Goal: Book appointment/travel/reservation

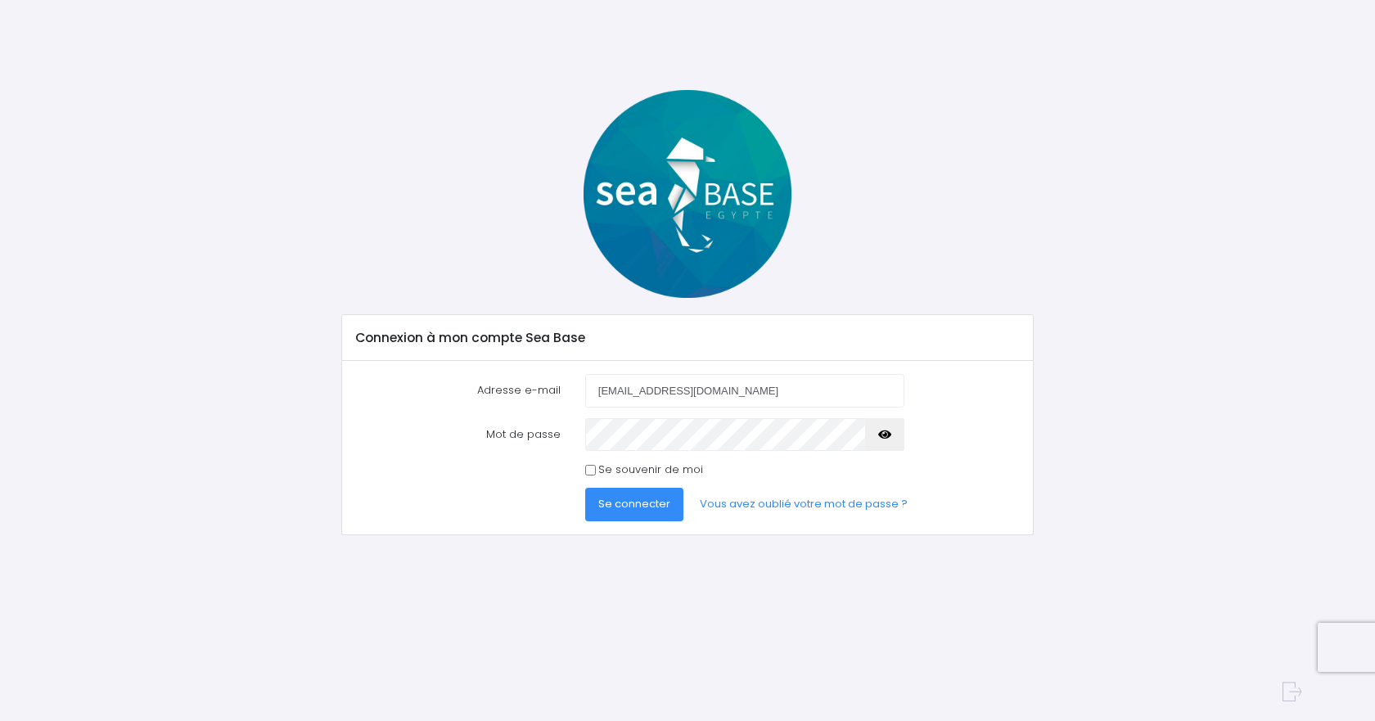
type input "[EMAIL_ADDRESS][DOMAIN_NAME]"
click at [640, 511] on span "Se connecter" at bounding box center [634, 504] width 72 height 16
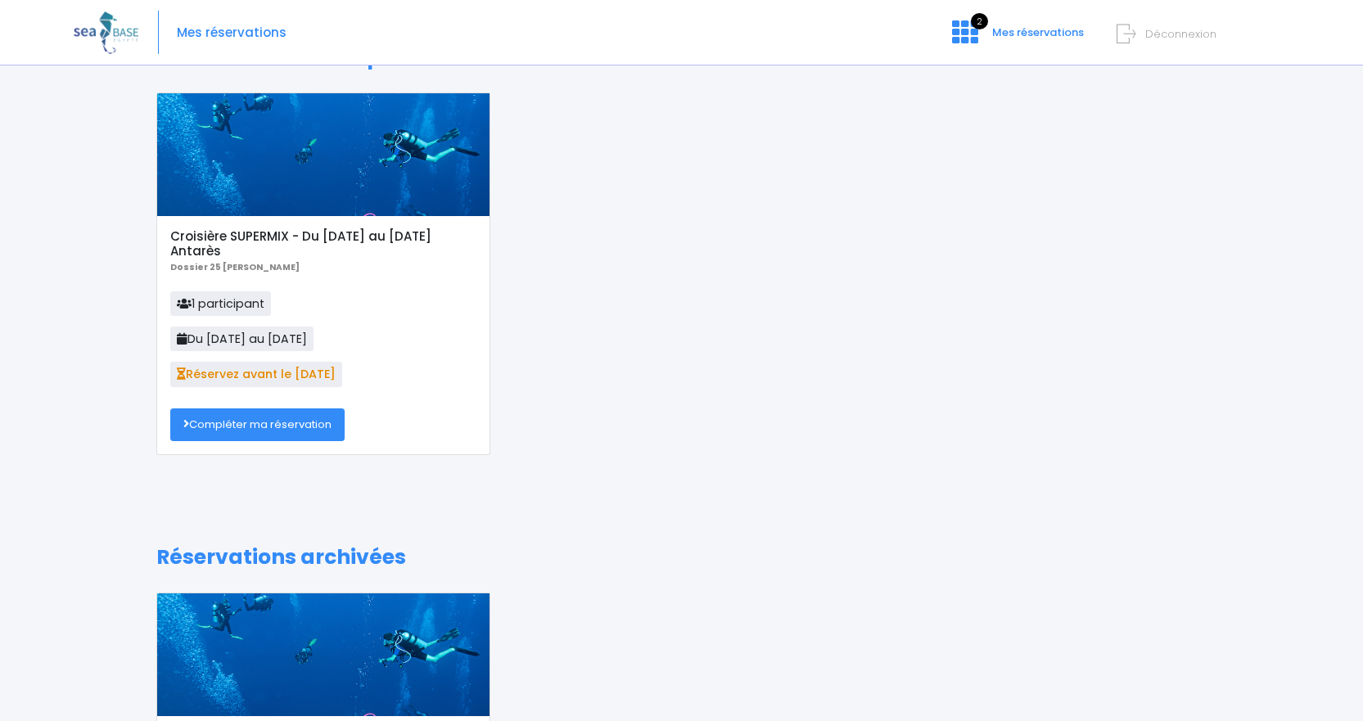
scroll to position [82, 0]
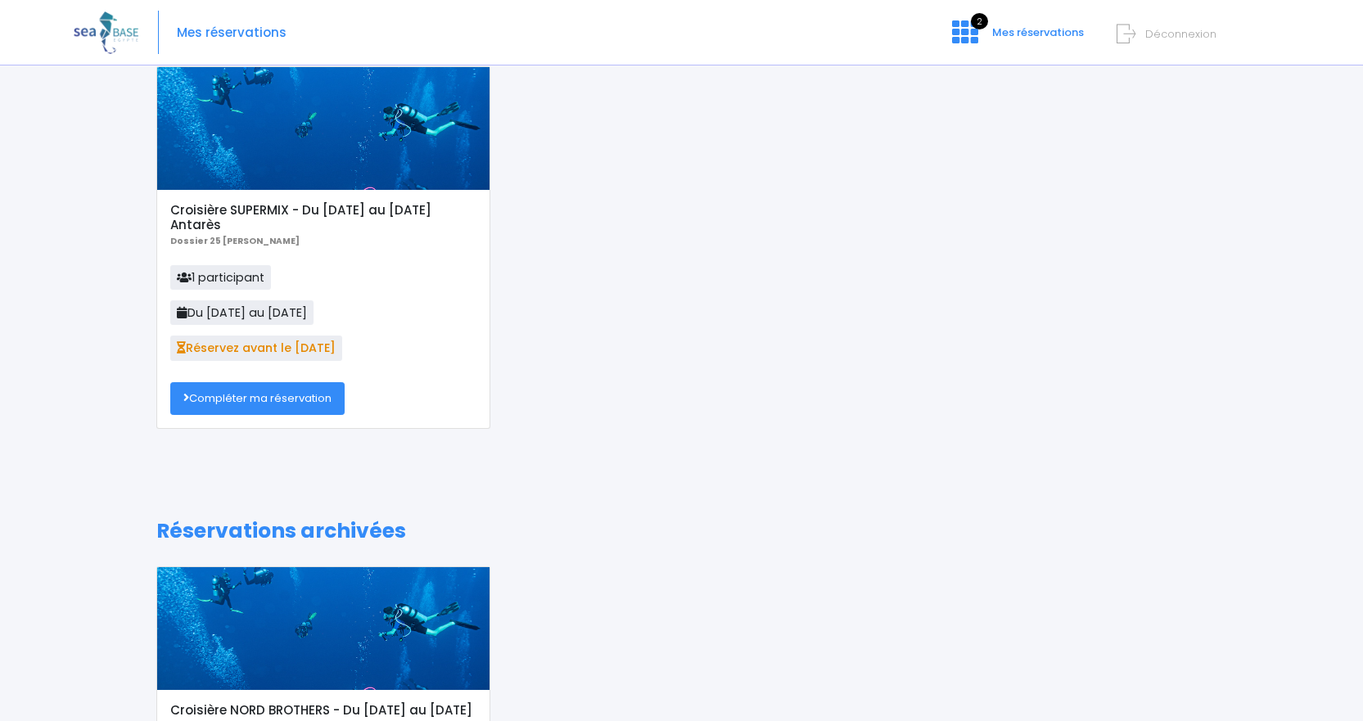
click at [315, 393] on link "Compléter ma réservation" at bounding box center [257, 398] width 174 height 33
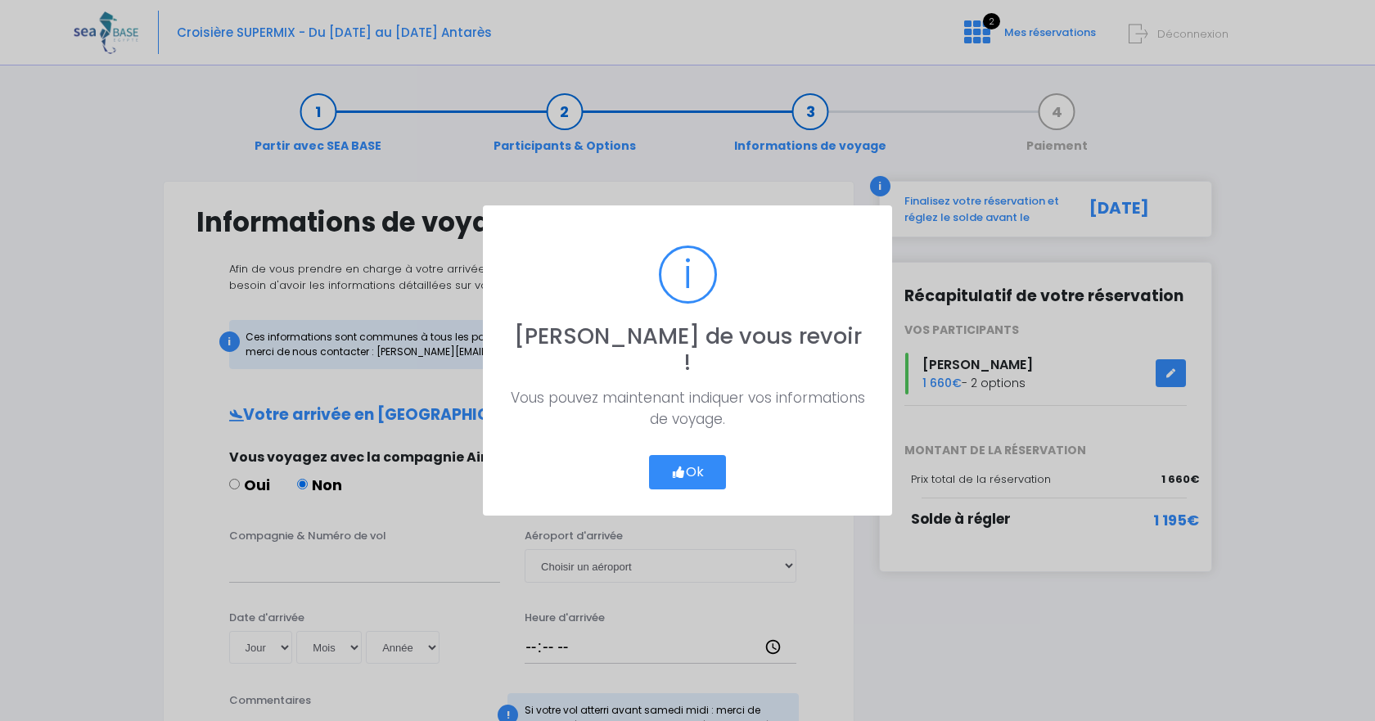
click at [693, 462] on button "Ok" at bounding box center [687, 472] width 77 height 34
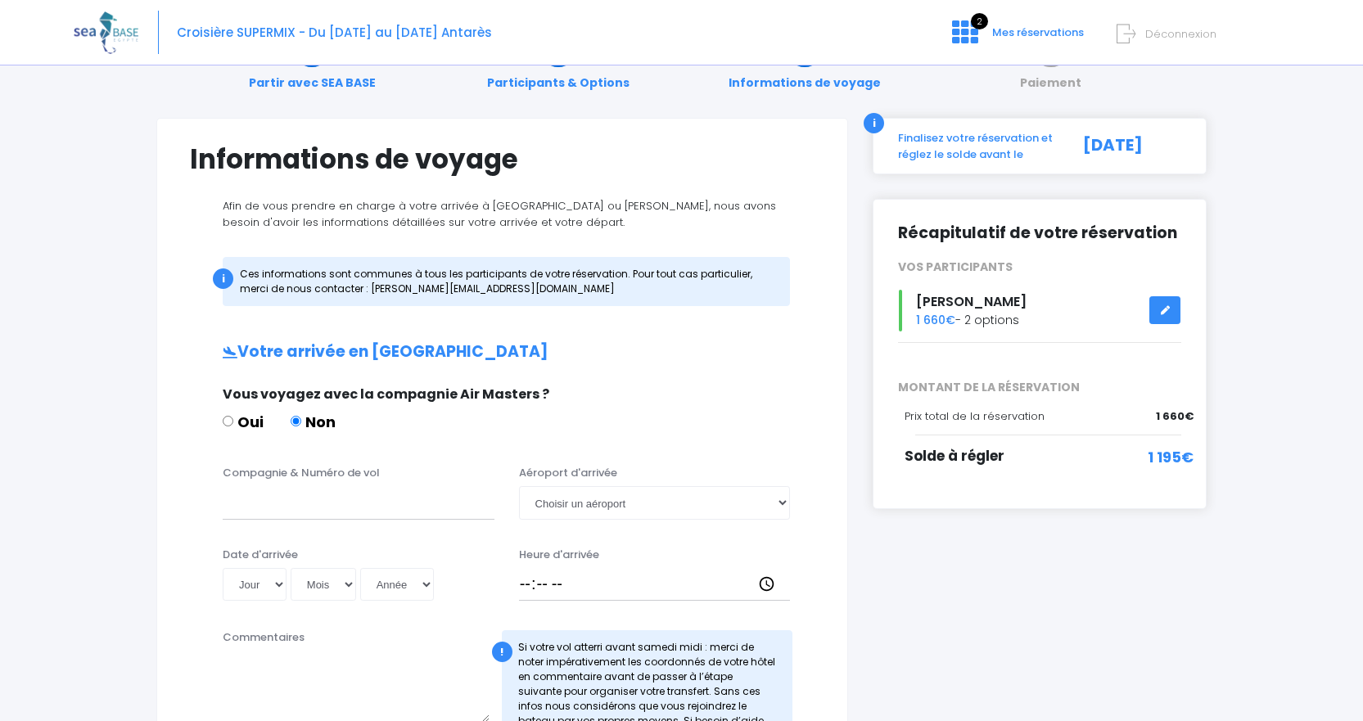
scroll to position [62, 0]
click at [413, 508] on input "Compagnie & Numéro de vol" at bounding box center [359, 503] width 272 height 33
type input "easy jet"
click at [277, 588] on select "Jour 01 02 03 04 05 06 07 08 09 10 11 12 13 14 15 16 17 18 19 20 21 22 23 24 25…" at bounding box center [255, 585] width 64 height 33
select select "18"
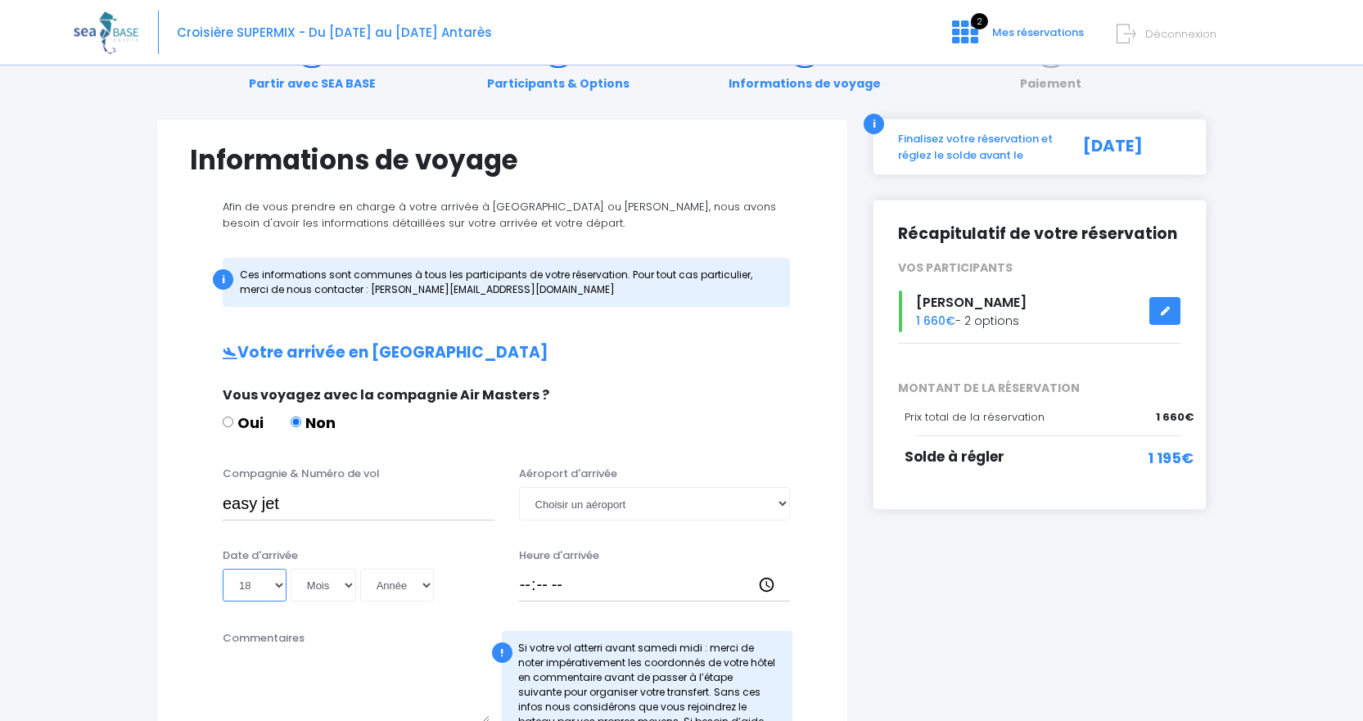
click at [223, 569] on select "Jour 01 02 03 04 05 06 07 08 09 10 11 12 13 14 15 16 17 18 19 20 21 22 23 24 25…" at bounding box center [255, 585] width 64 height 33
click at [345, 586] on select "Mois 01 02 03 04 05 06 07 08 09 10 11 12" at bounding box center [323, 585] width 65 height 33
select select "10"
click at [291, 569] on select "Mois 01 02 03 04 05 06 07 08 09 10 11 12" at bounding box center [323, 585] width 65 height 33
click at [425, 589] on select "Année 2045 2044 2043 2042 2041 2040 2039 2038 2037 2036 2035 2034 2033 2032 203…" at bounding box center [397, 585] width 74 height 33
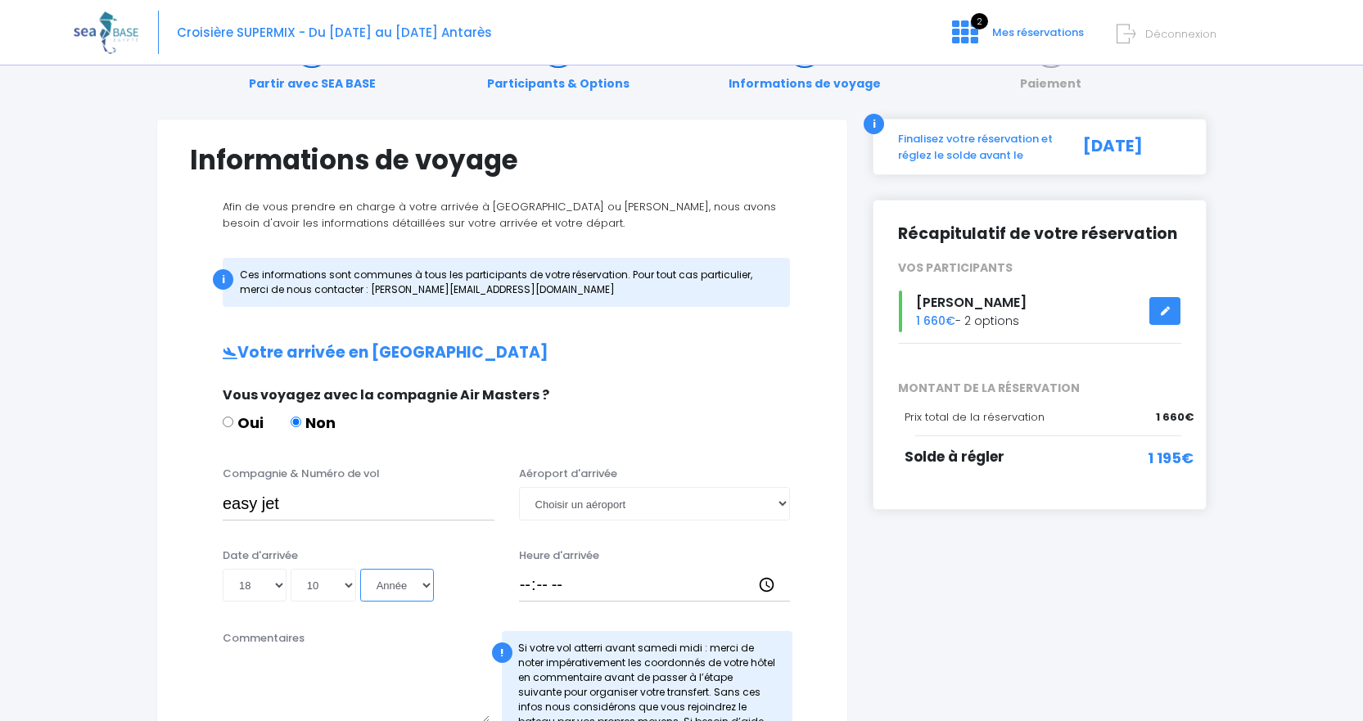
select select "2025"
click at [360, 569] on select "Année 2045 2044 2043 2042 2041 2040 2039 2038 2037 2036 2035 2034 2033 2032 203…" at bounding box center [397, 585] width 74 height 33
type input "2025-10-18"
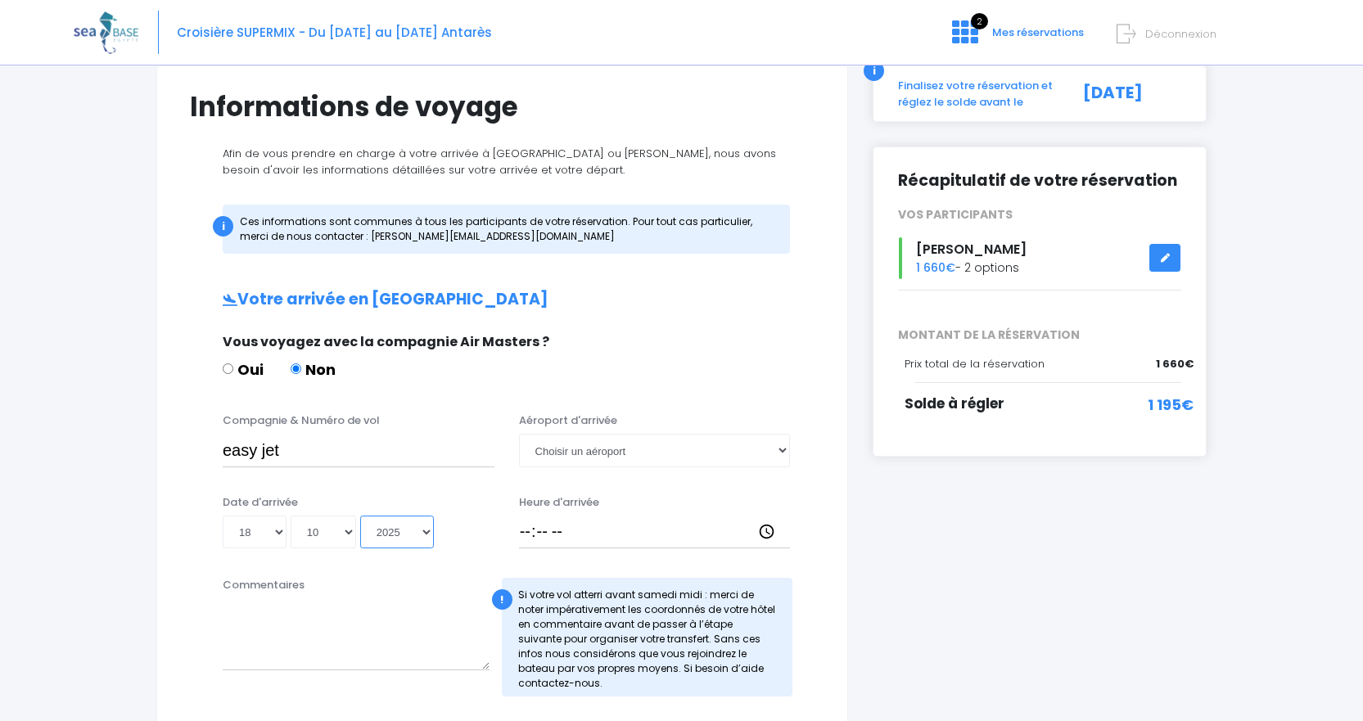
scroll to position [144, 0]
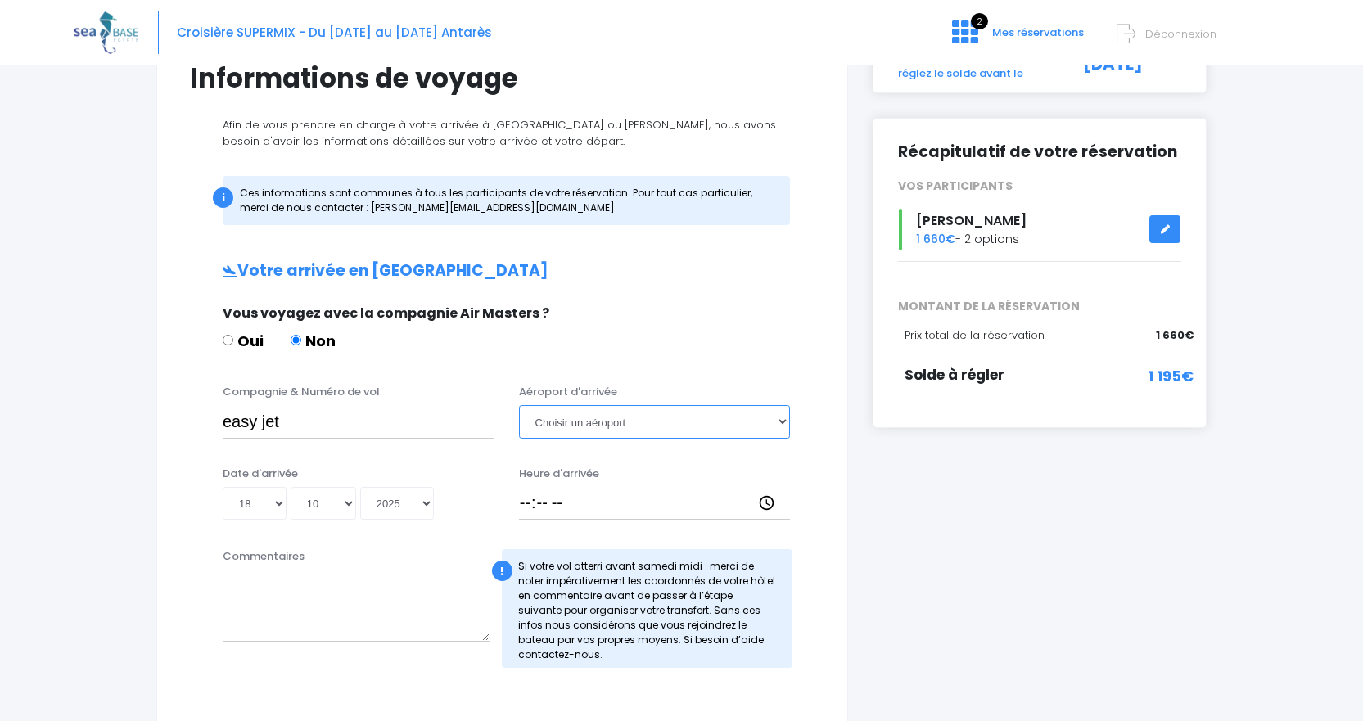
click at [782, 423] on select "Choisir un aéroport Hurghada Marsa Alam" at bounding box center [655, 421] width 272 height 33
select select "Hurghada"
click at [519, 405] on select "Choisir un aéroport Hurghada Marsa Alam" at bounding box center [655, 421] width 272 height 33
click at [553, 506] on input "Heure d'arrivée" at bounding box center [655, 503] width 272 height 33
type input "17:15"
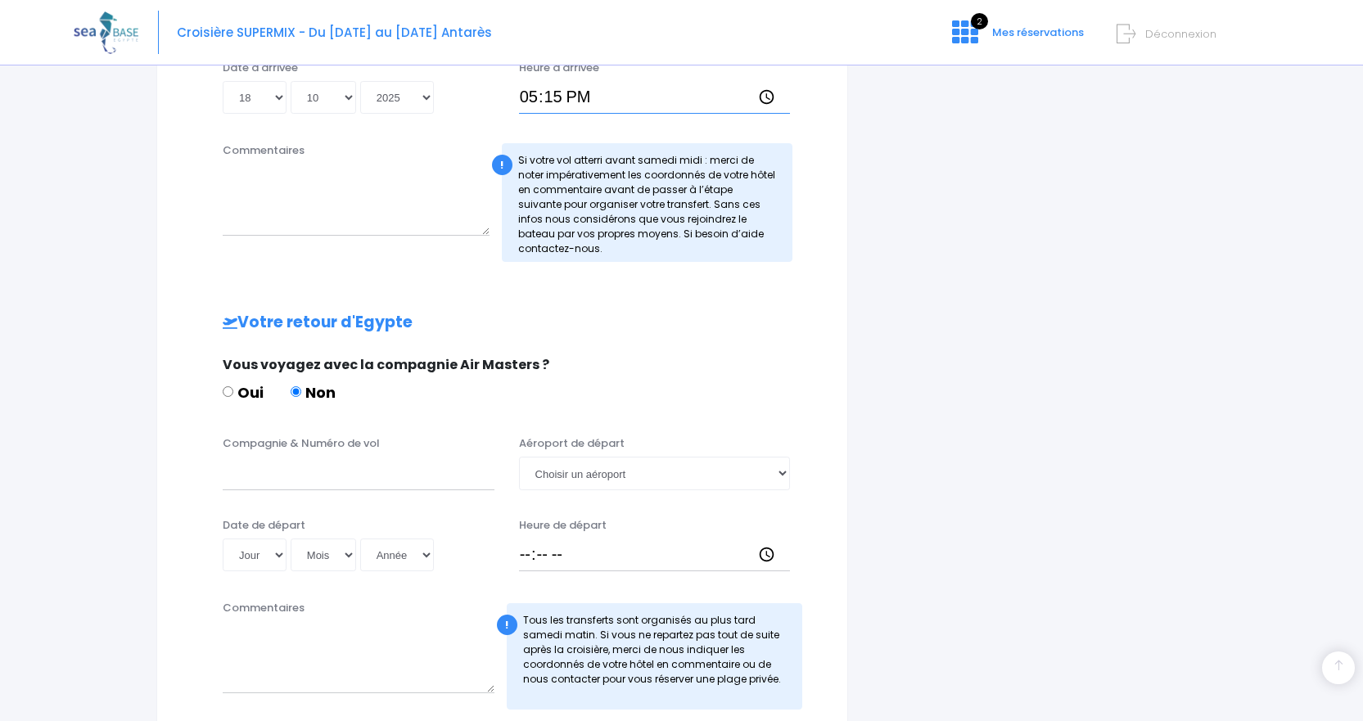
scroll to position [553, 0]
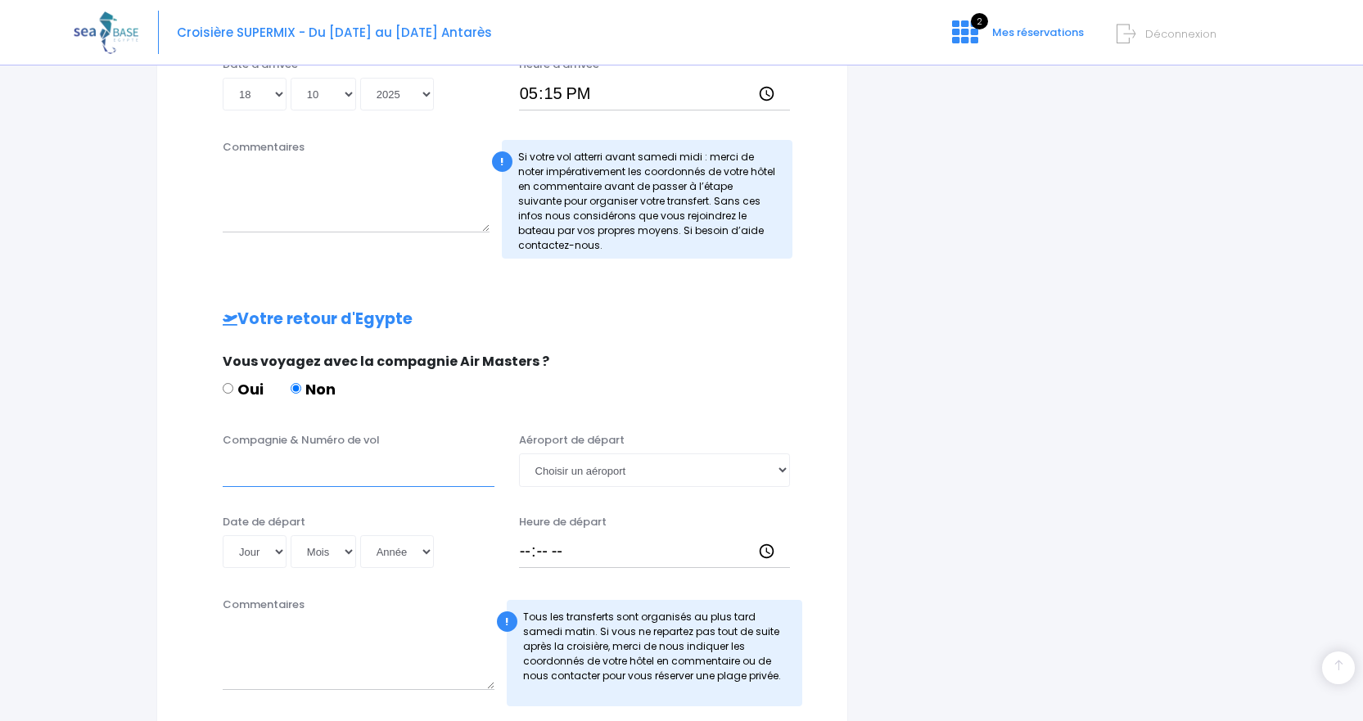
click at [338, 473] on input "Compagnie & Numéro de vol" at bounding box center [359, 469] width 272 height 33
type input "easy jet"
click at [782, 470] on select "Choisir un aéroport Hurghada Marsa Alam" at bounding box center [655, 469] width 272 height 33
select select "Hurghada"
click at [519, 453] on select "Choisir un aéroport Hurghada Marsa Alam" at bounding box center [655, 469] width 272 height 33
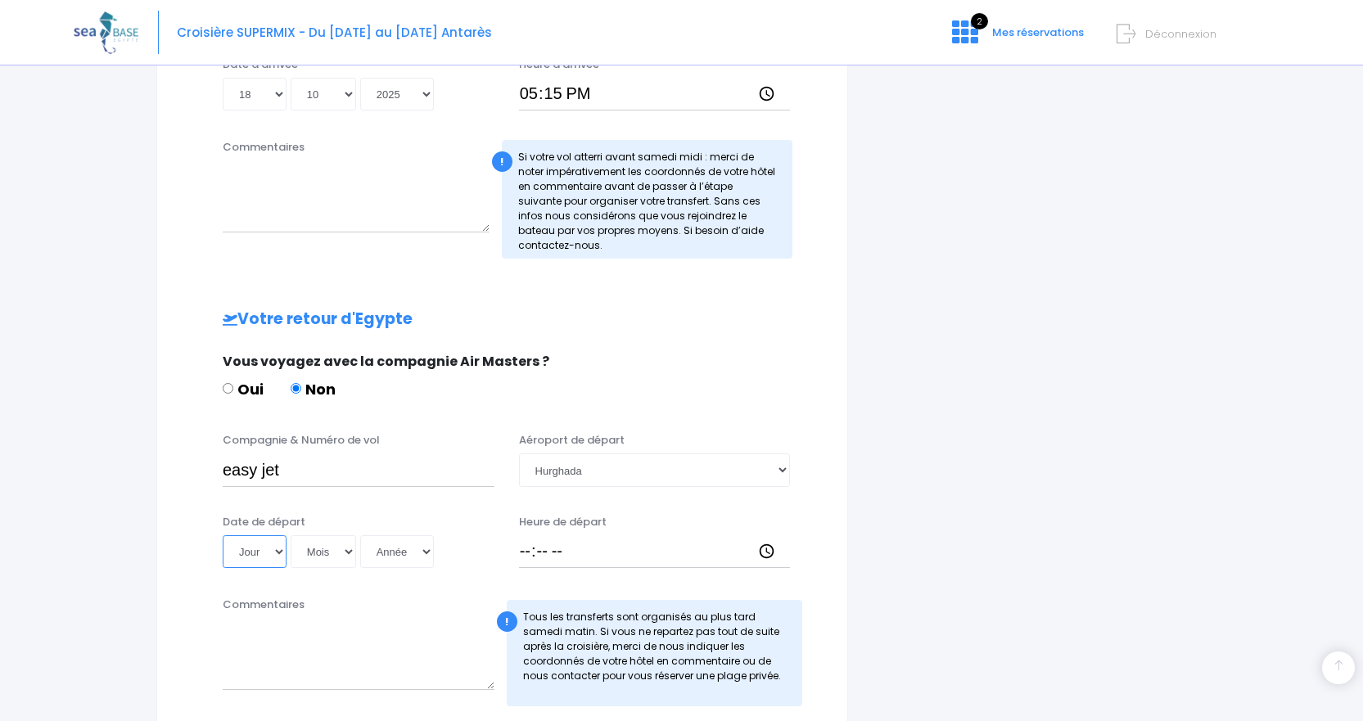
click at [281, 552] on select "Jour 01 02 03 04 05 06 07 08 09 10 11 12 13 14 15 16 17 18 19 20 21 22 23 24 25…" at bounding box center [255, 551] width 64 height 33
select select "25"
click at [223, 535] on select "Jour 01 02 03 04 05 06 07 08 09 10 11 12 13 14 15 16 17 18 19 20 21 22 23 24 25…" at bounding box center [255, 551] width 64 height 33
click at [344, 552] on select "Mois 01 02 03 04 05 06 07 08 09 10 11 12" at bounding box center [323, 551] width 65 height 33
select select "10"
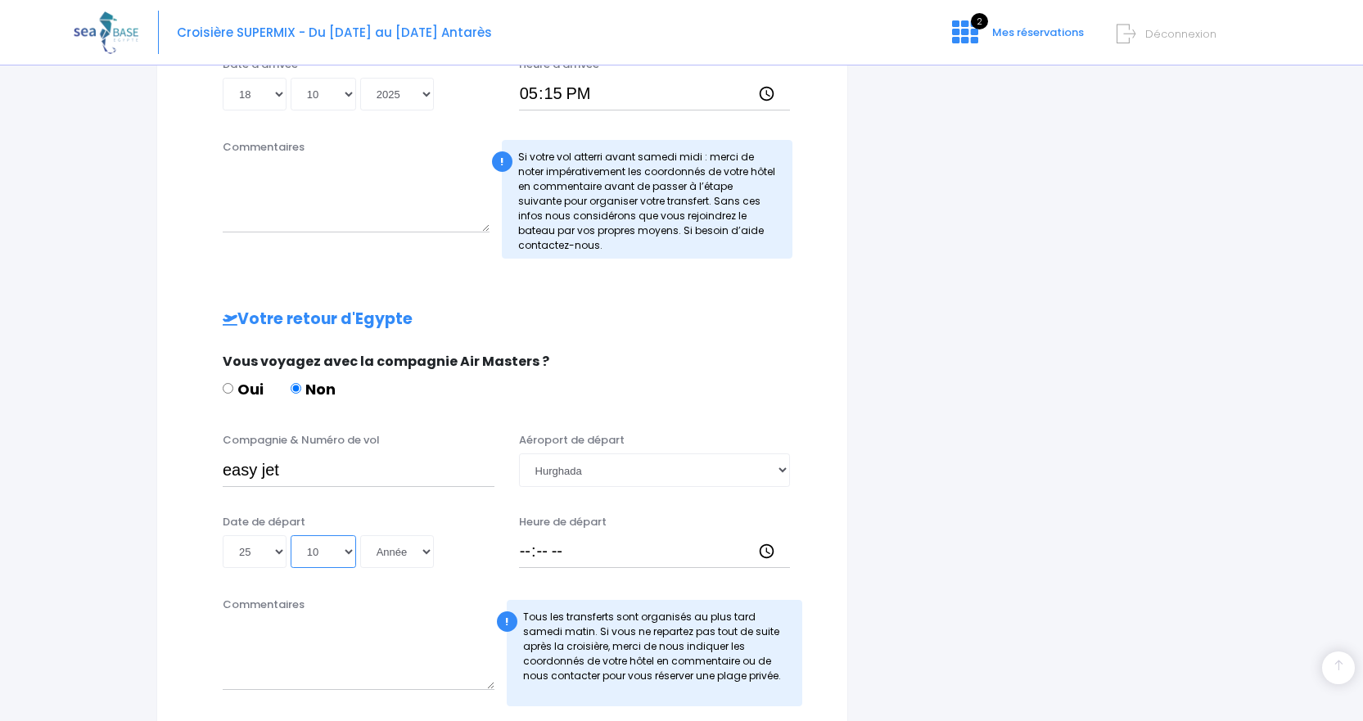
click at [291, 535] on select "Mois 01 02 03 04 05 06 07 08 09 10 11 12" at bounding box center [323, 551] width 65 height 33
click at [424, 552] on select "Année 2045 2044 2043 2042 2041 2040 2039 2038 2037 2036 2035 2034 2033 2032 203…" at bounding box center [397, 551] width 74 height 33
select select "2025"
click at [360, 535] on select "Année 2045 2044 2043 2042 2041 2040 2039 2038 2037 2036 2035 2034 2033 2032 203…" at bounding box center [397, 551] width 74 height 33
type input "2025-10-25"
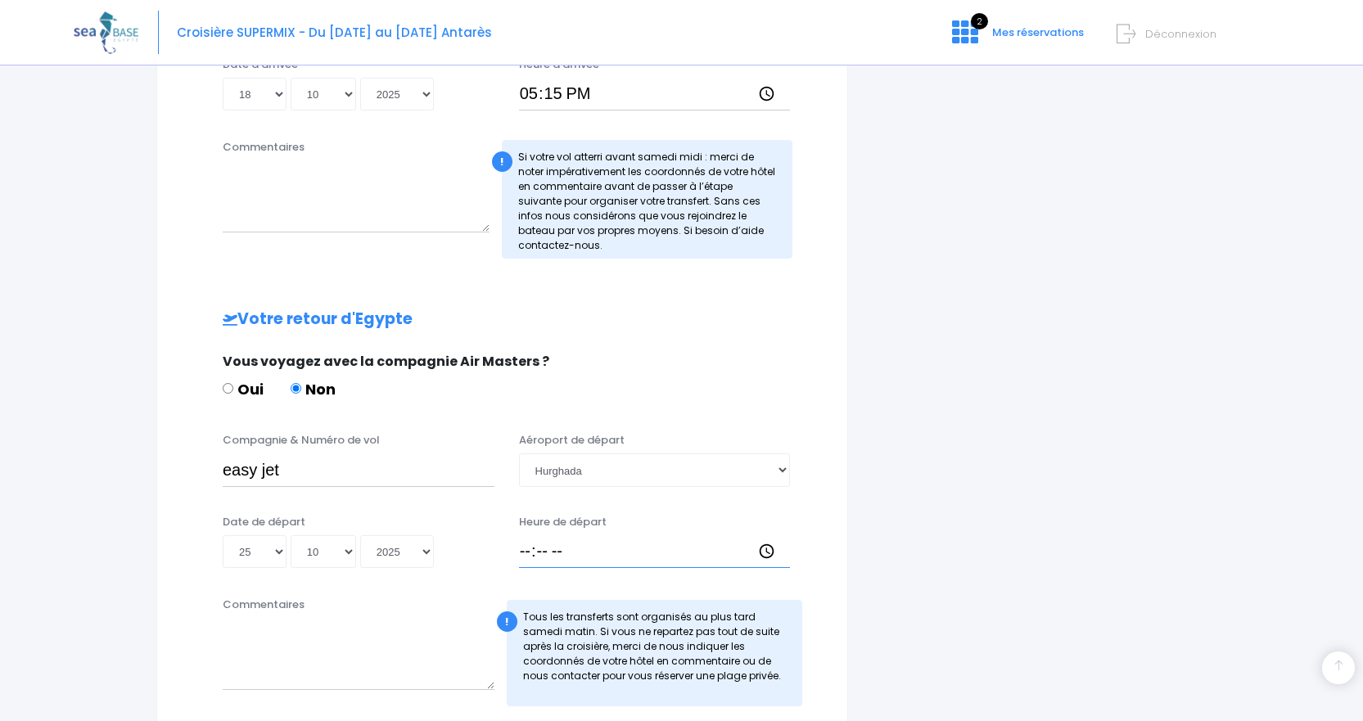
click at [545, 547] on input "Heure de départ" at bounding box center [655, 551] width 272 height 33
click at [519, 551] on input "Heure de départ" at bounding box center [655, 551] width 272 height 33
type input "18:00"
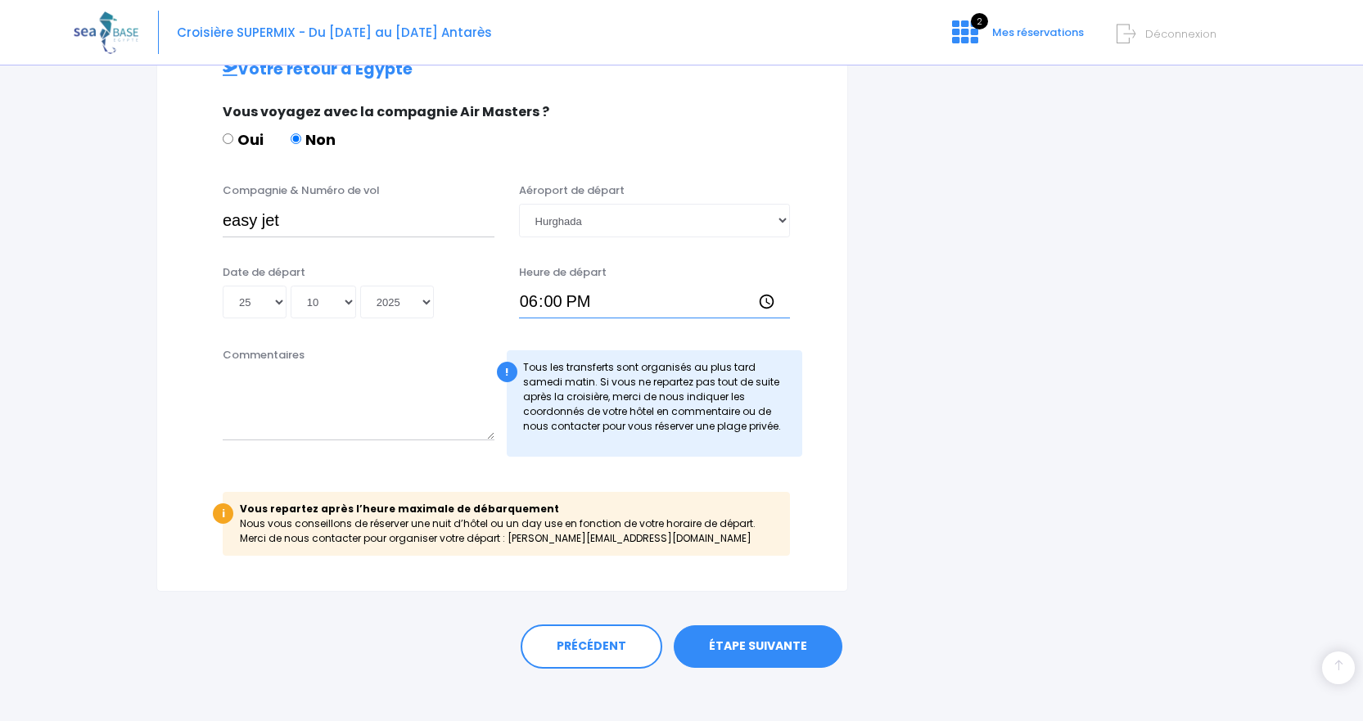
scroll to position [816, 0]
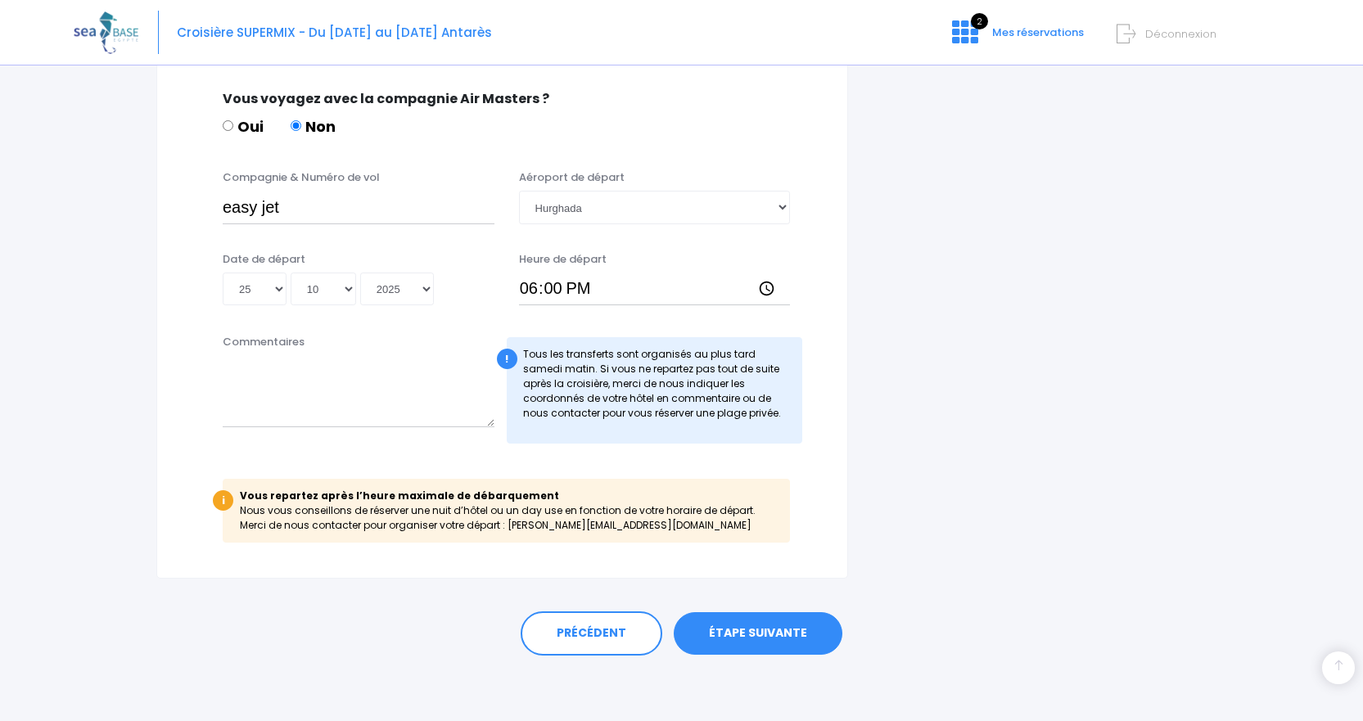
click at [756, 629] on link "ÉTAPE SUIVANTE" at bounding box center [758, 633] width 169 height 43
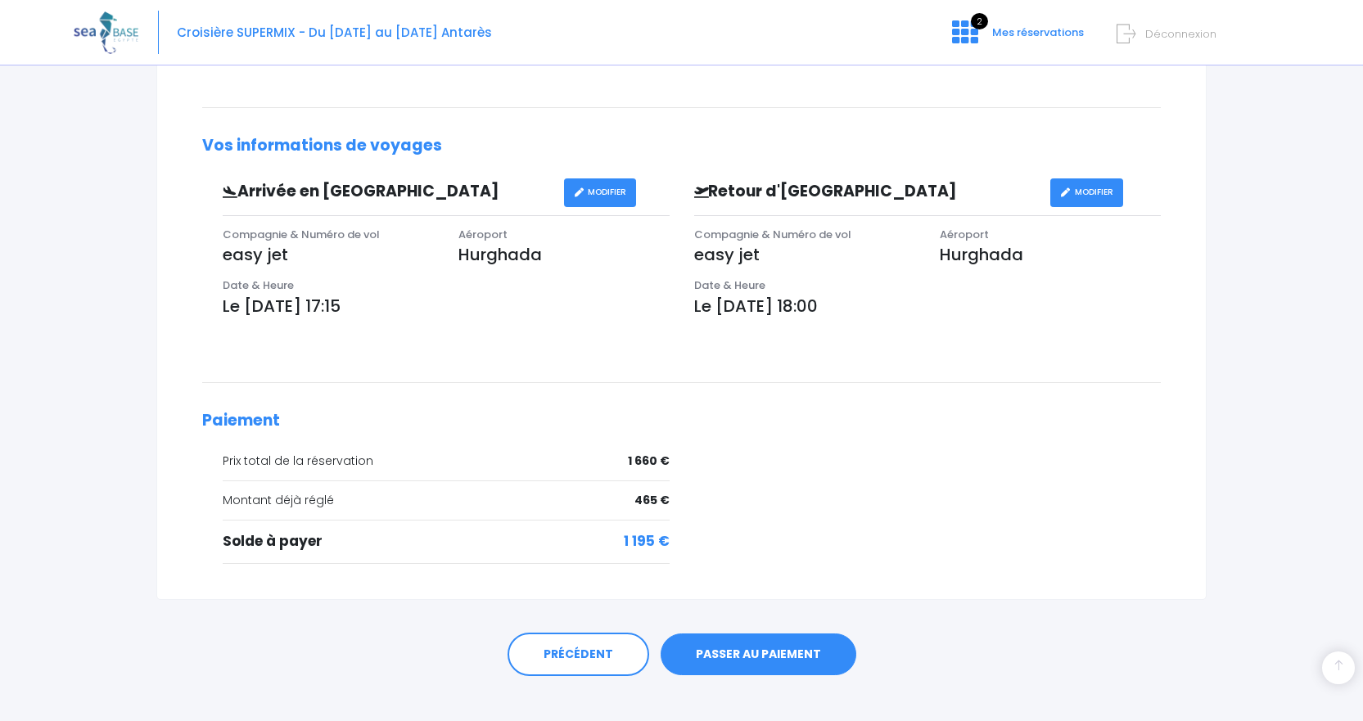
scroll to position [430, 0]
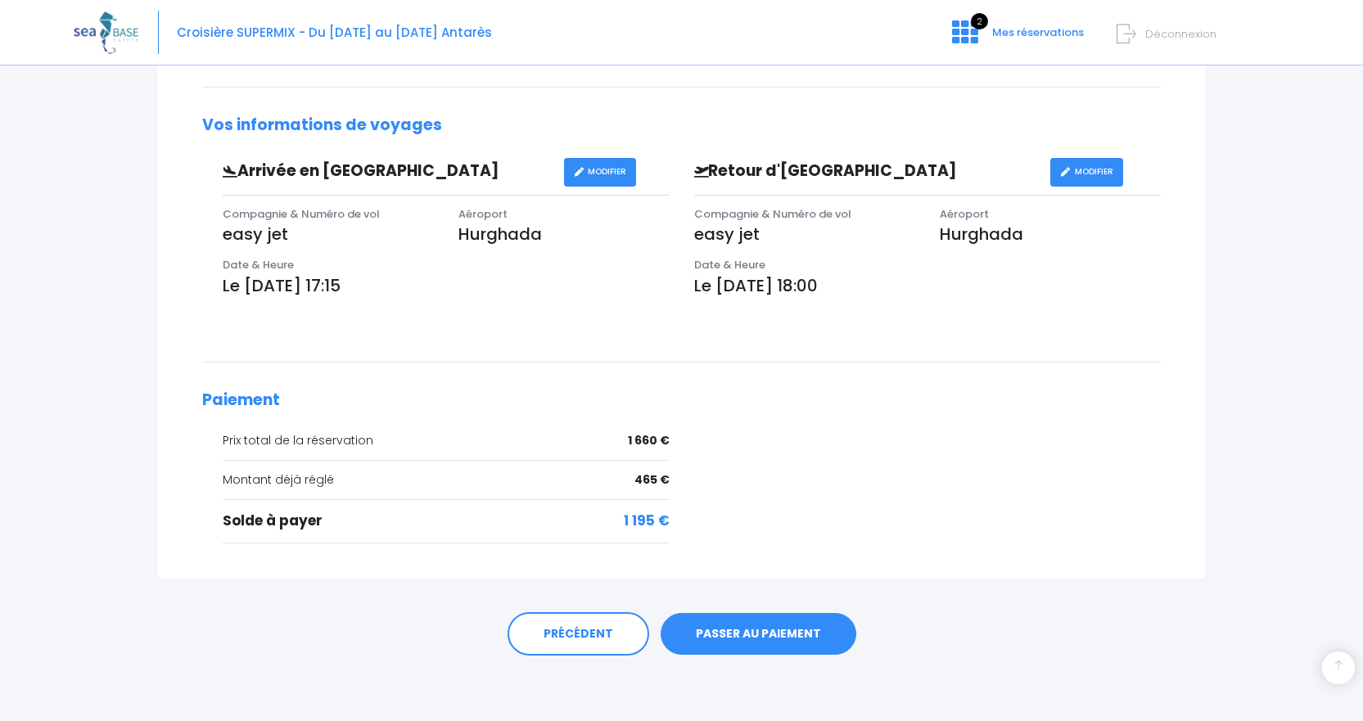
click at [747, 635] on link "PASSER AU PAIEMENT" at bounding box center [758, 634] width 196 height 43
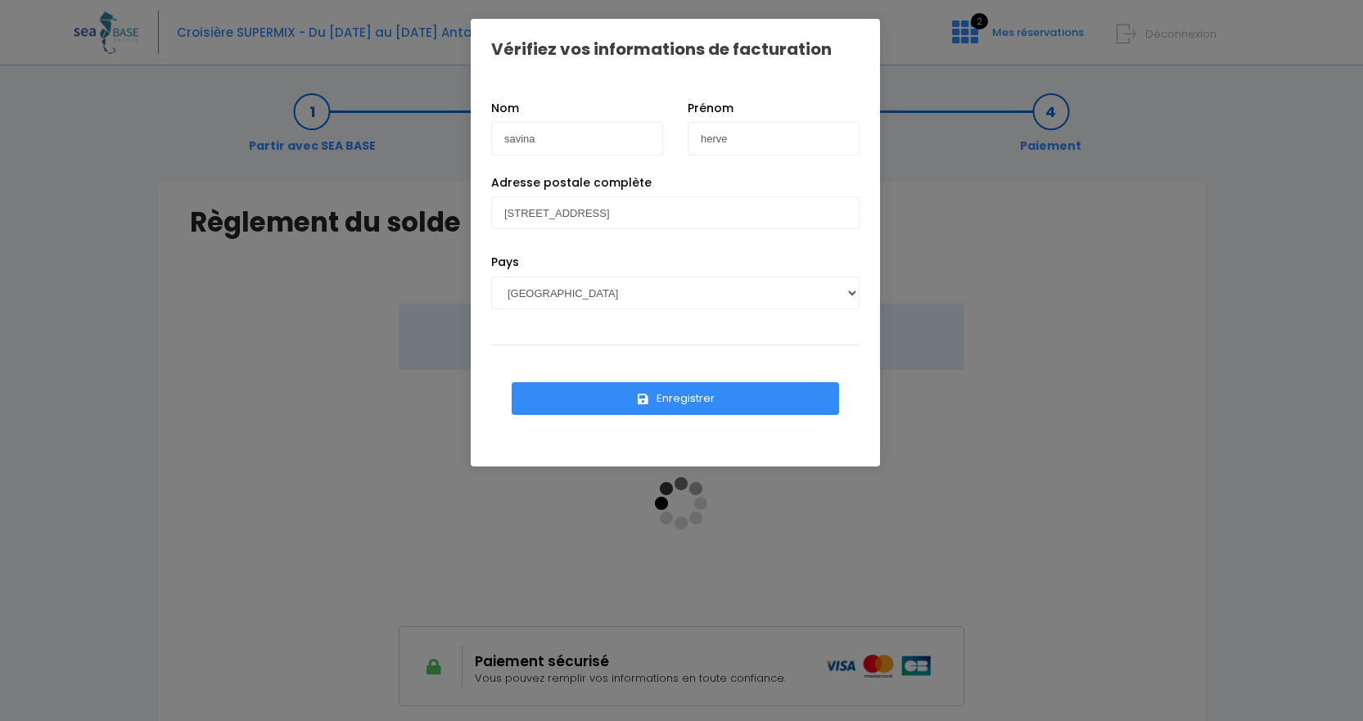
click at [692, 398] on button "Enregistrer" at bounding box center [674, 398] width 327 height 33
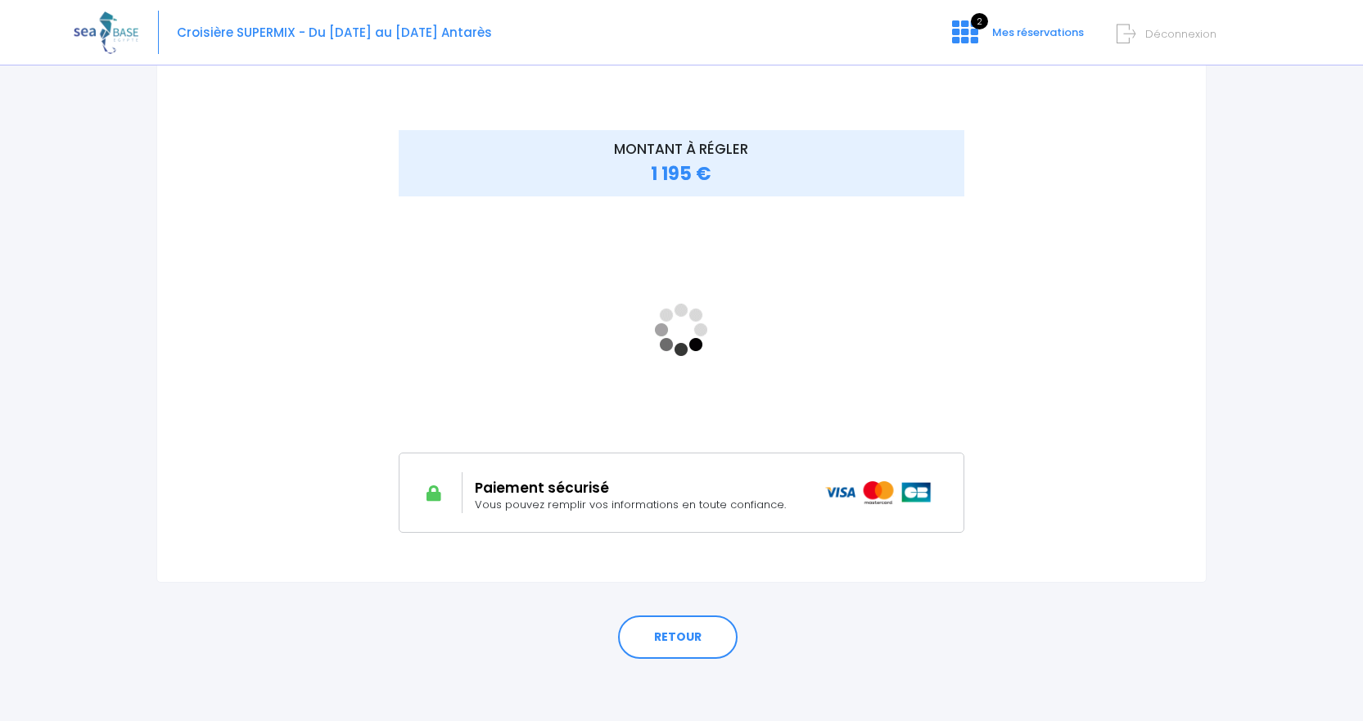
scroll to position [177, 0]
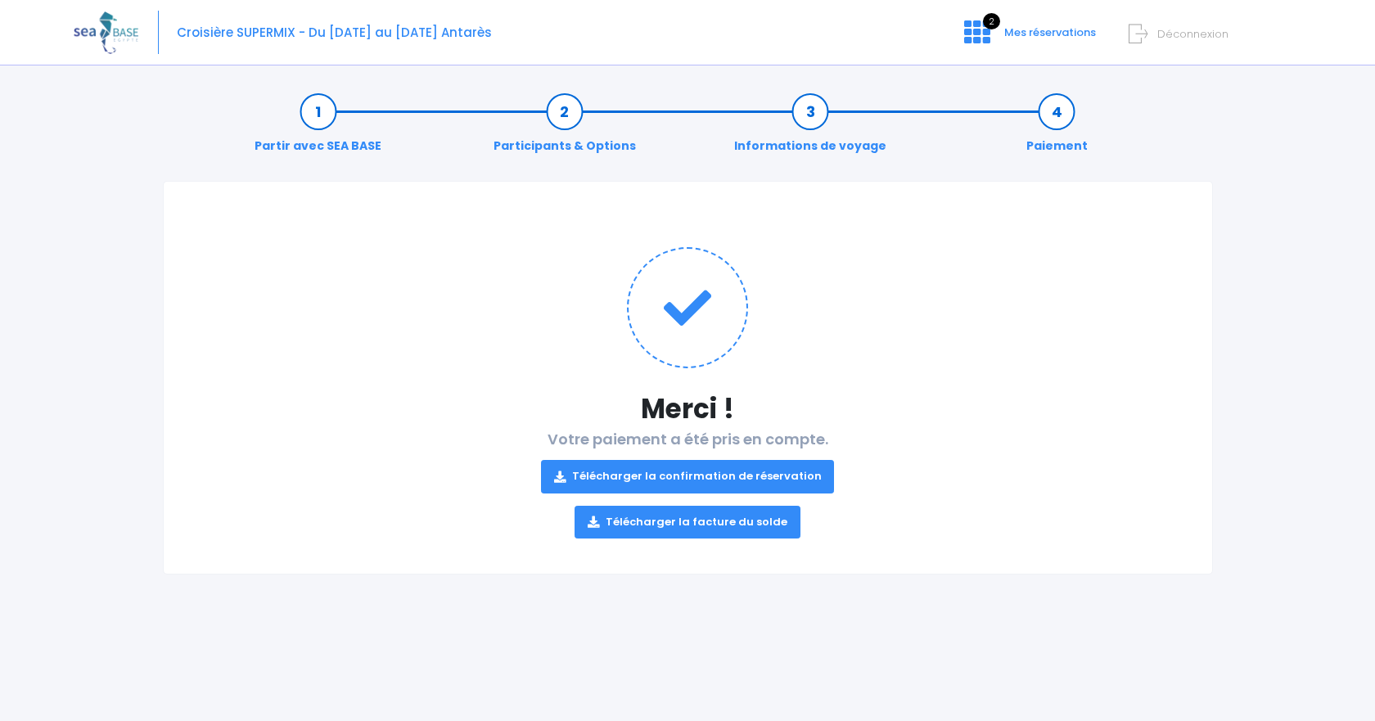
click at [754, 478] on link "Télécharger la confirmation de réservation" at bounding box center [688, 476] width 294 height 33
click at [701, 525] on link "Télécharger la facture du solde" at bounding box center [688, 522] width 226 height 33
